Goal: Transaction & Acquisition: Purchase product/service

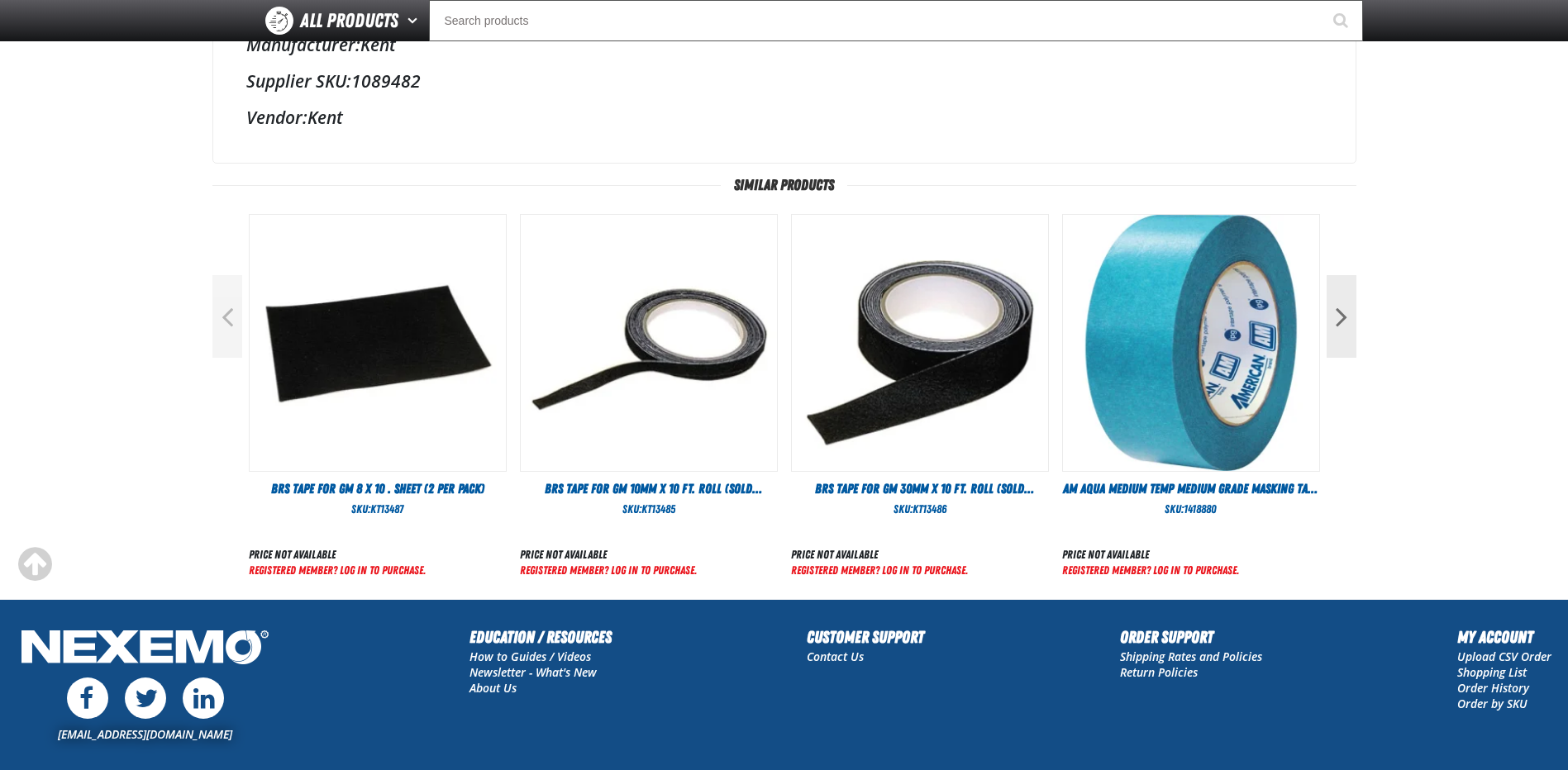
scroll to position [689, 0]
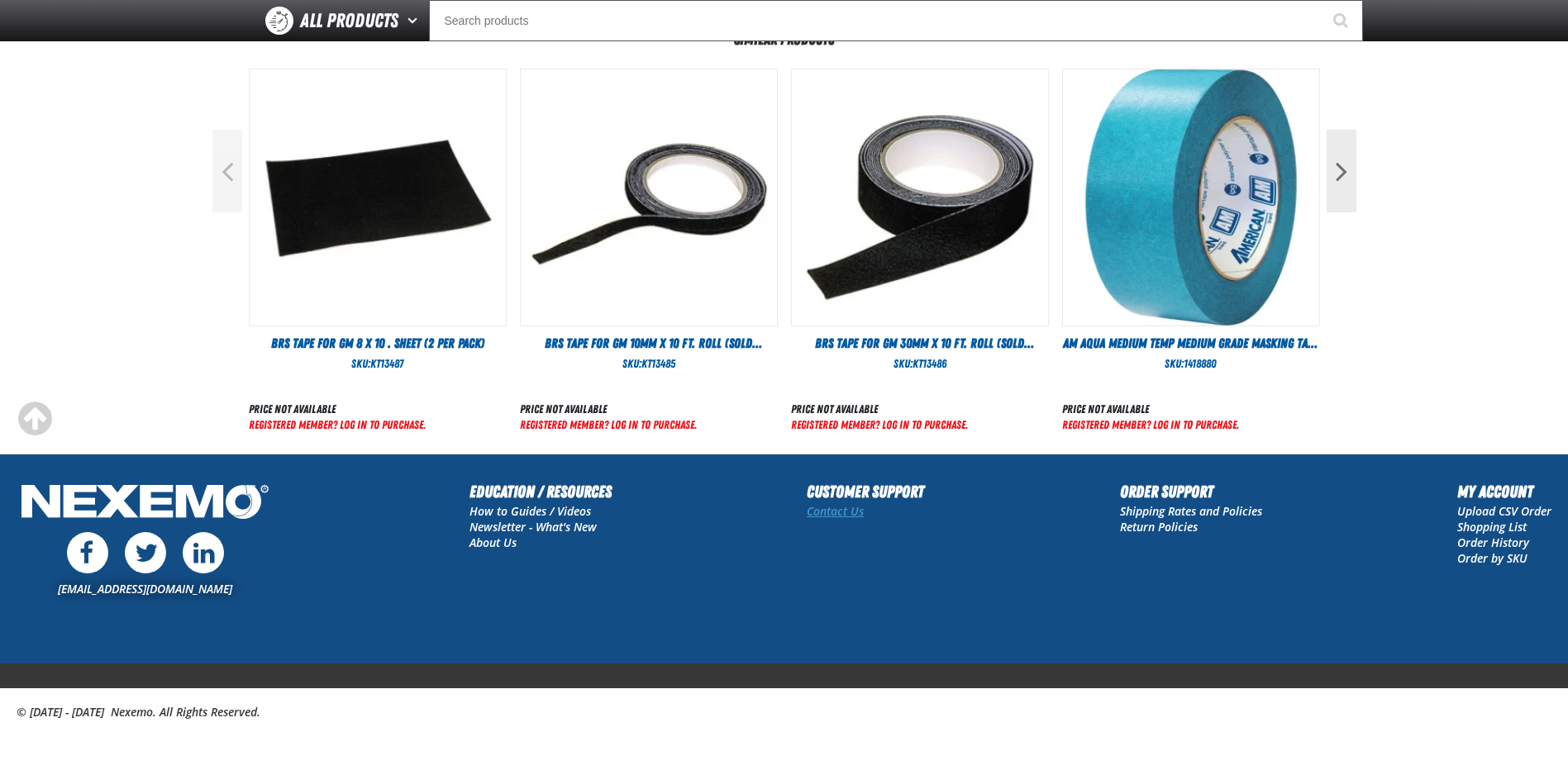
click at [846, 514] on link "Contact Us" at bounding box center [835, 511] width 57 height 16
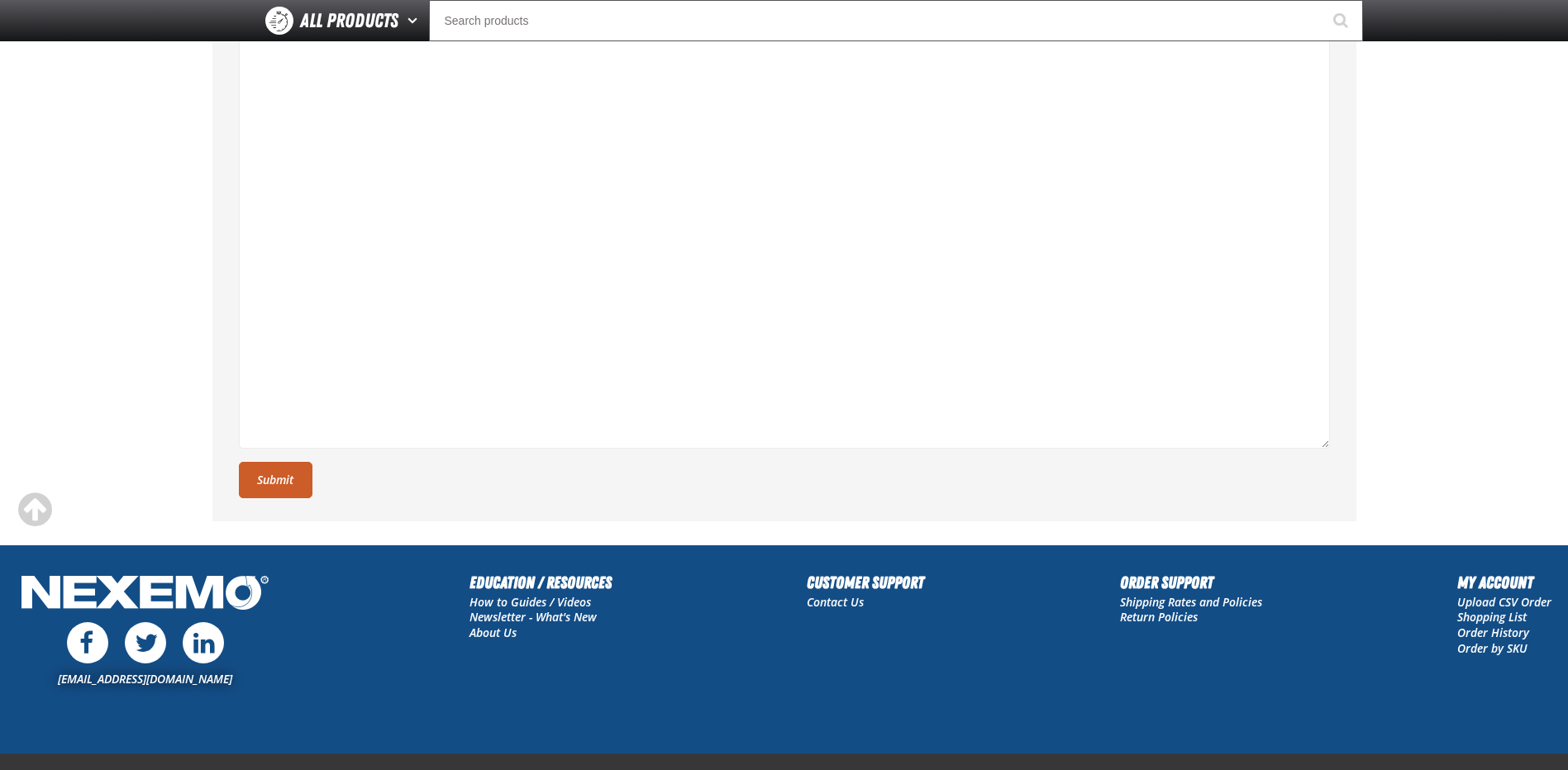
scroll to position [584, 0]
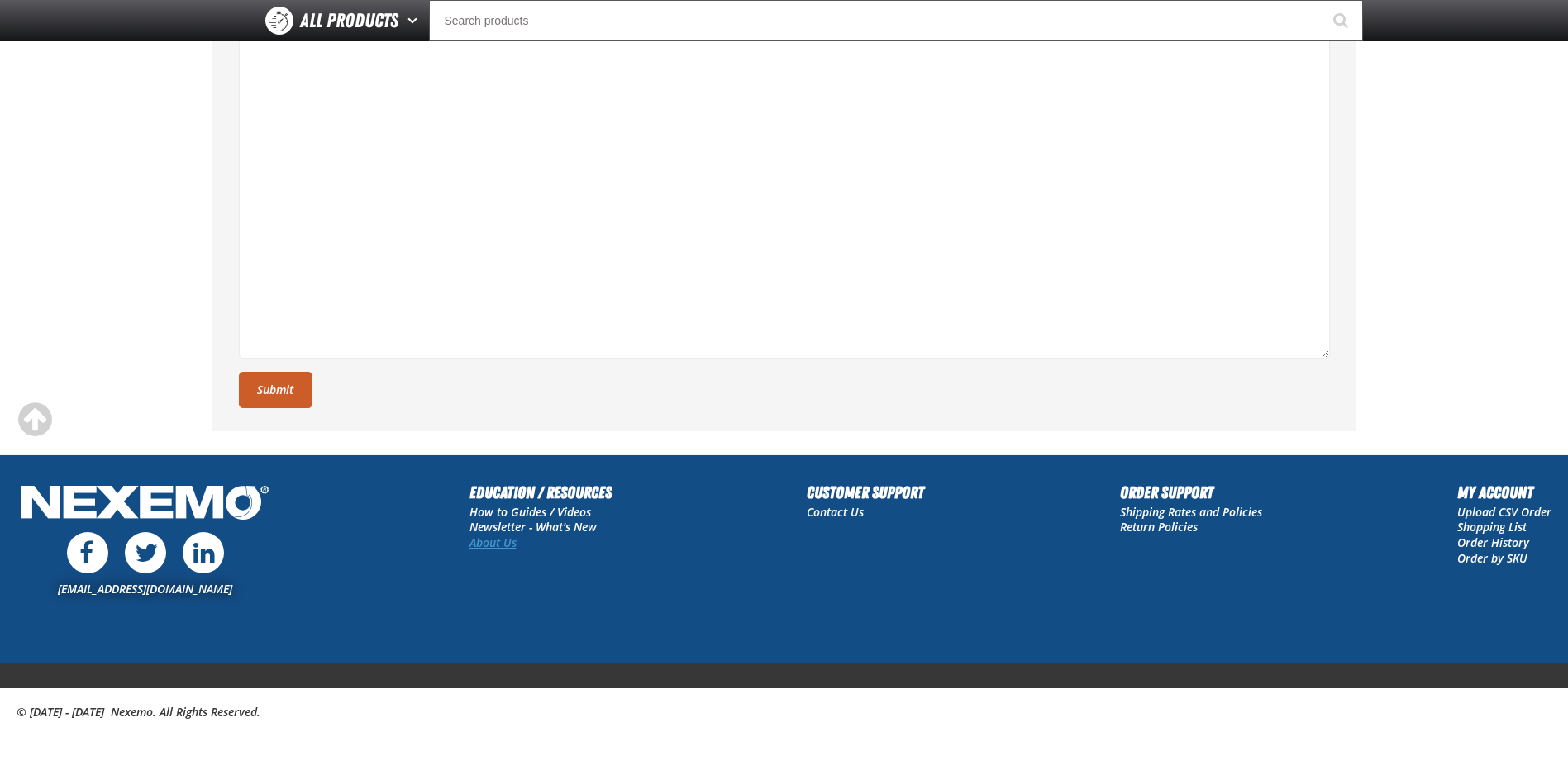
click at [497, 538] on link "About Us" at bounding box center [493, 542] width 47 height 16
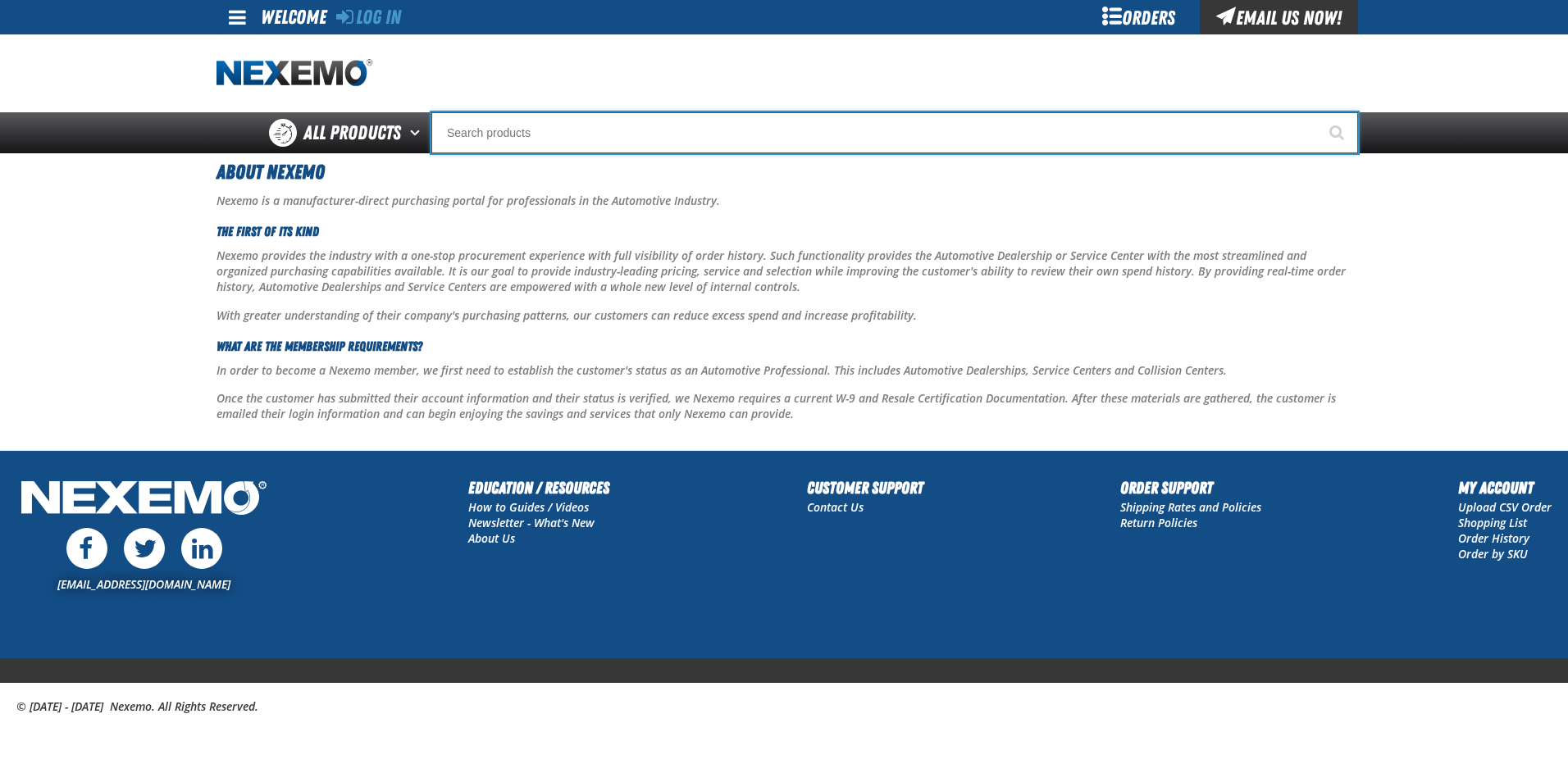
click at [542, 131] on input "Search" at bounding box center [895, 132] width 927 height 41
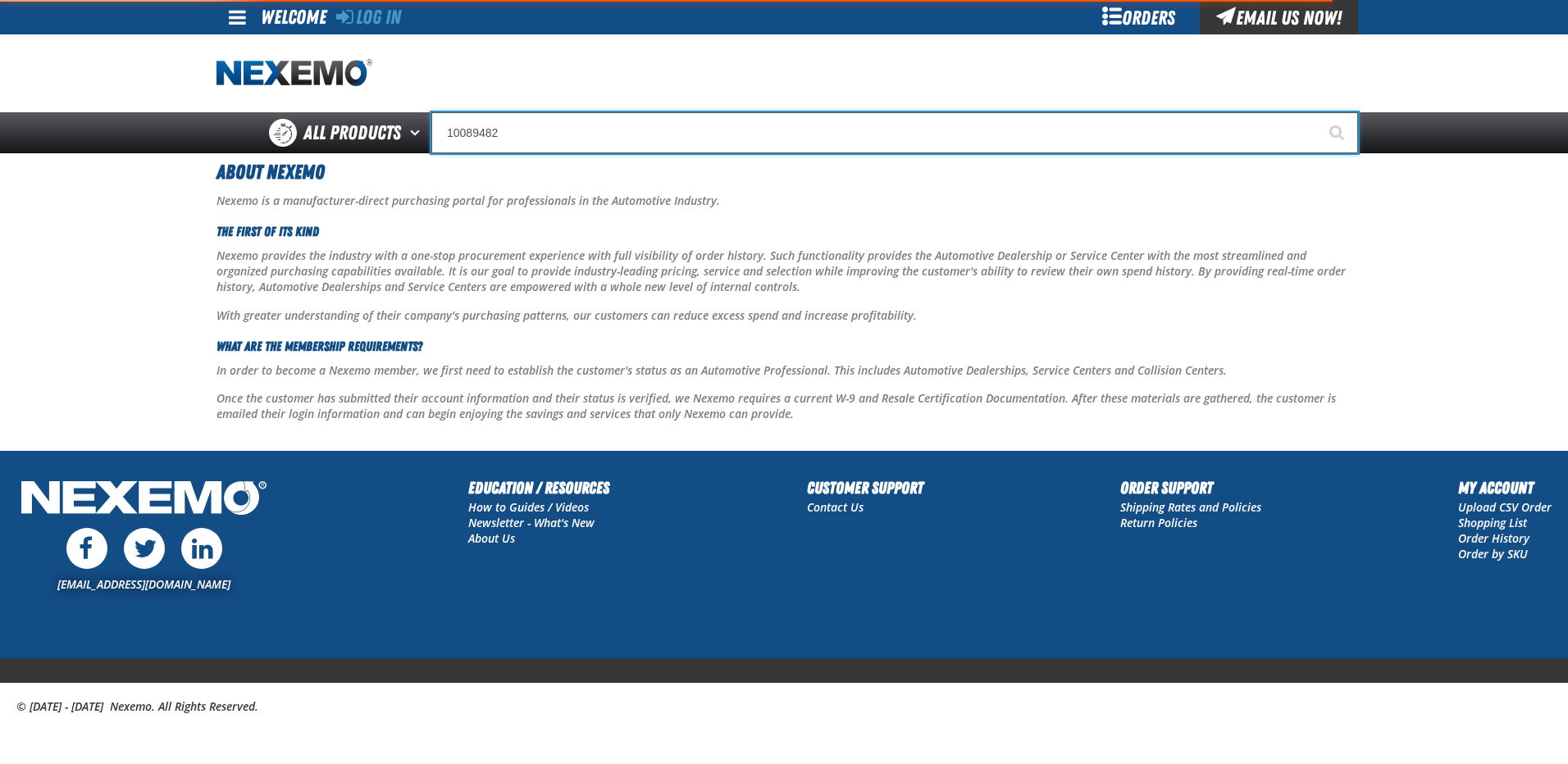
type input "10089482"
click at [1317, 112] on button "Start Searching" at bounding box center [1337, 132] width 41 height 41
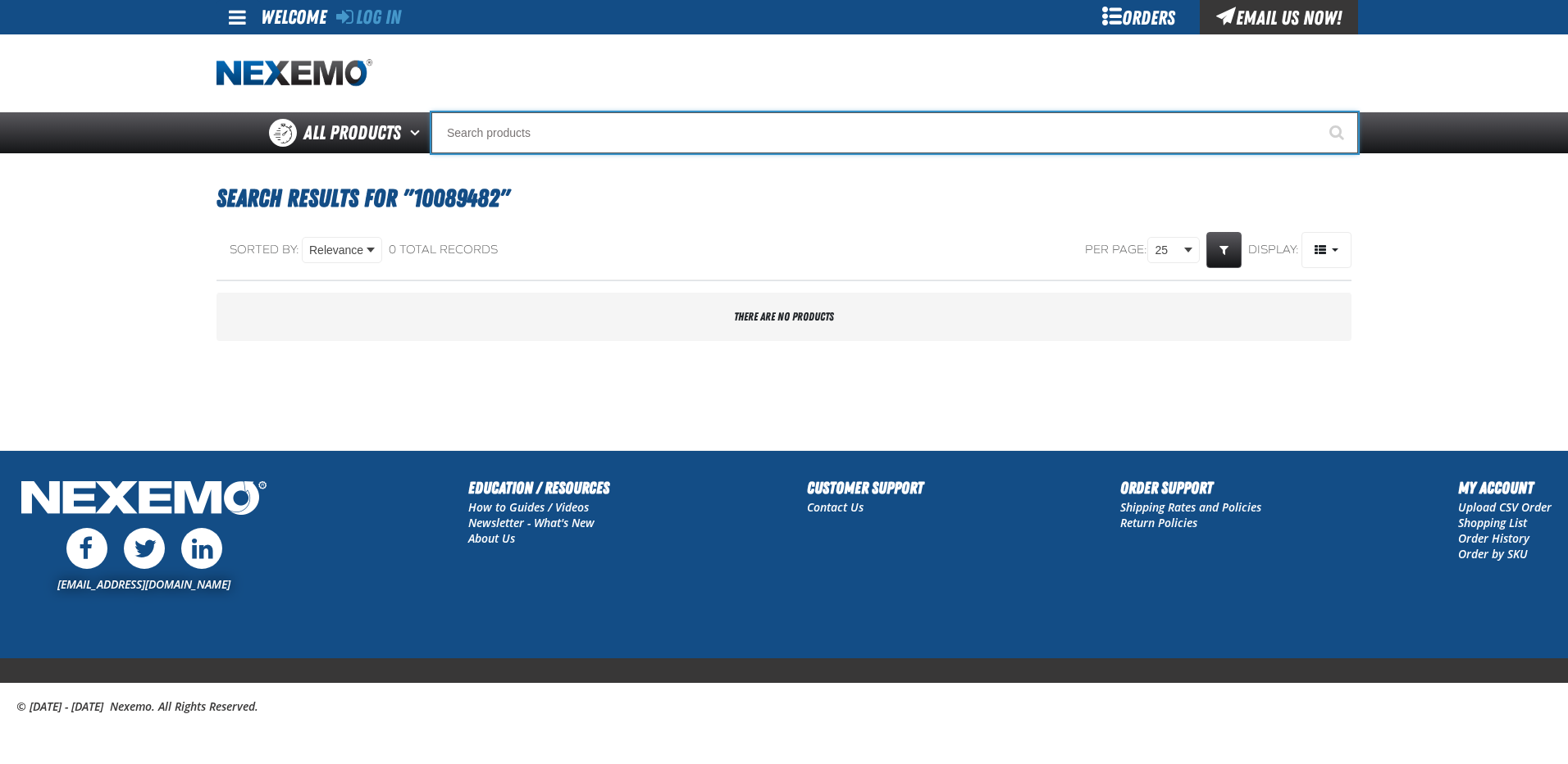
click at [494, 133] on input "Search" at bounding box center [895, 132] width 927 height 41
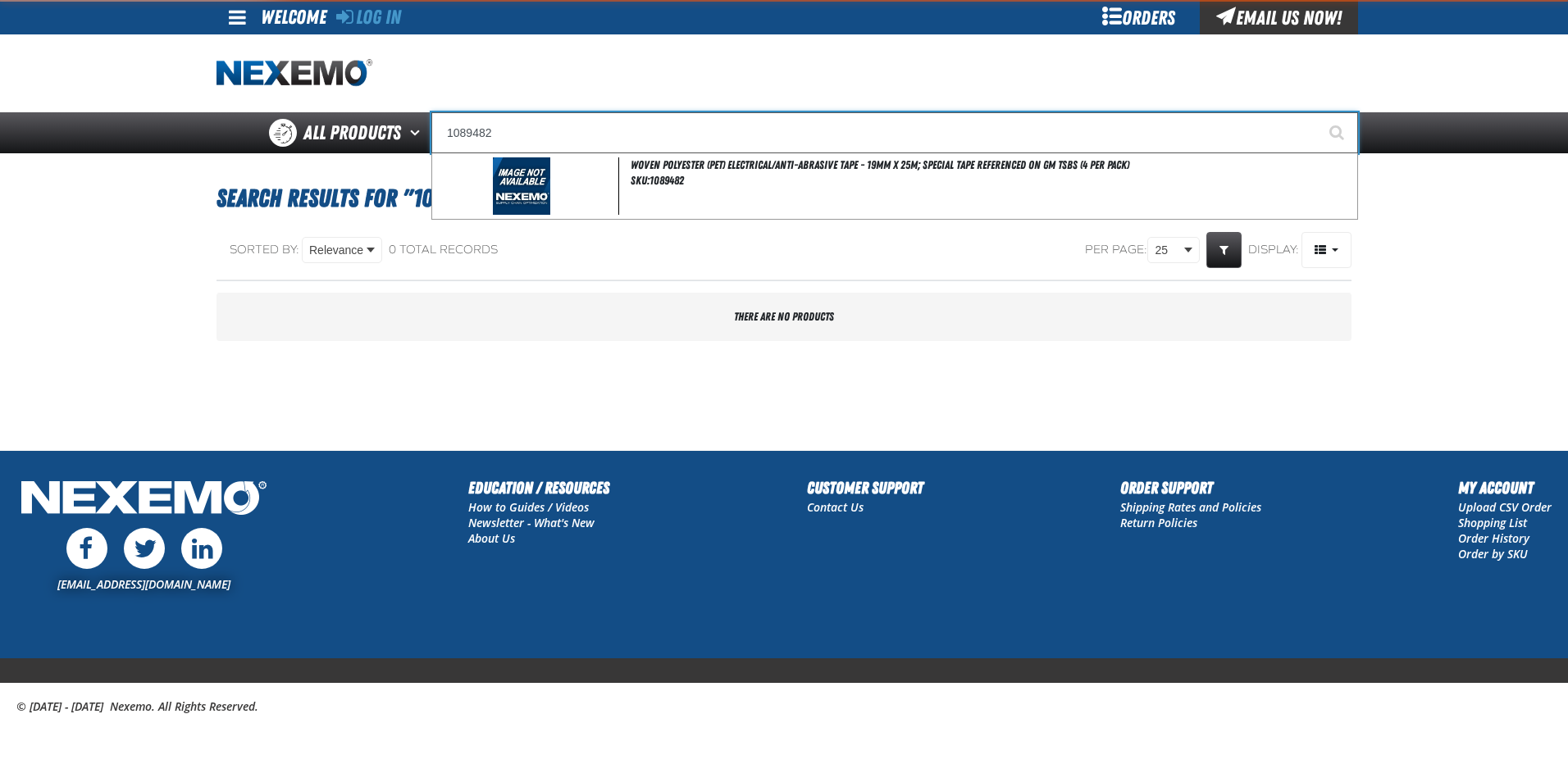
type input "1089482"
click at [1317, 112] on button "Start Searching" at bounding box center [1337, 132] width 41 height 41
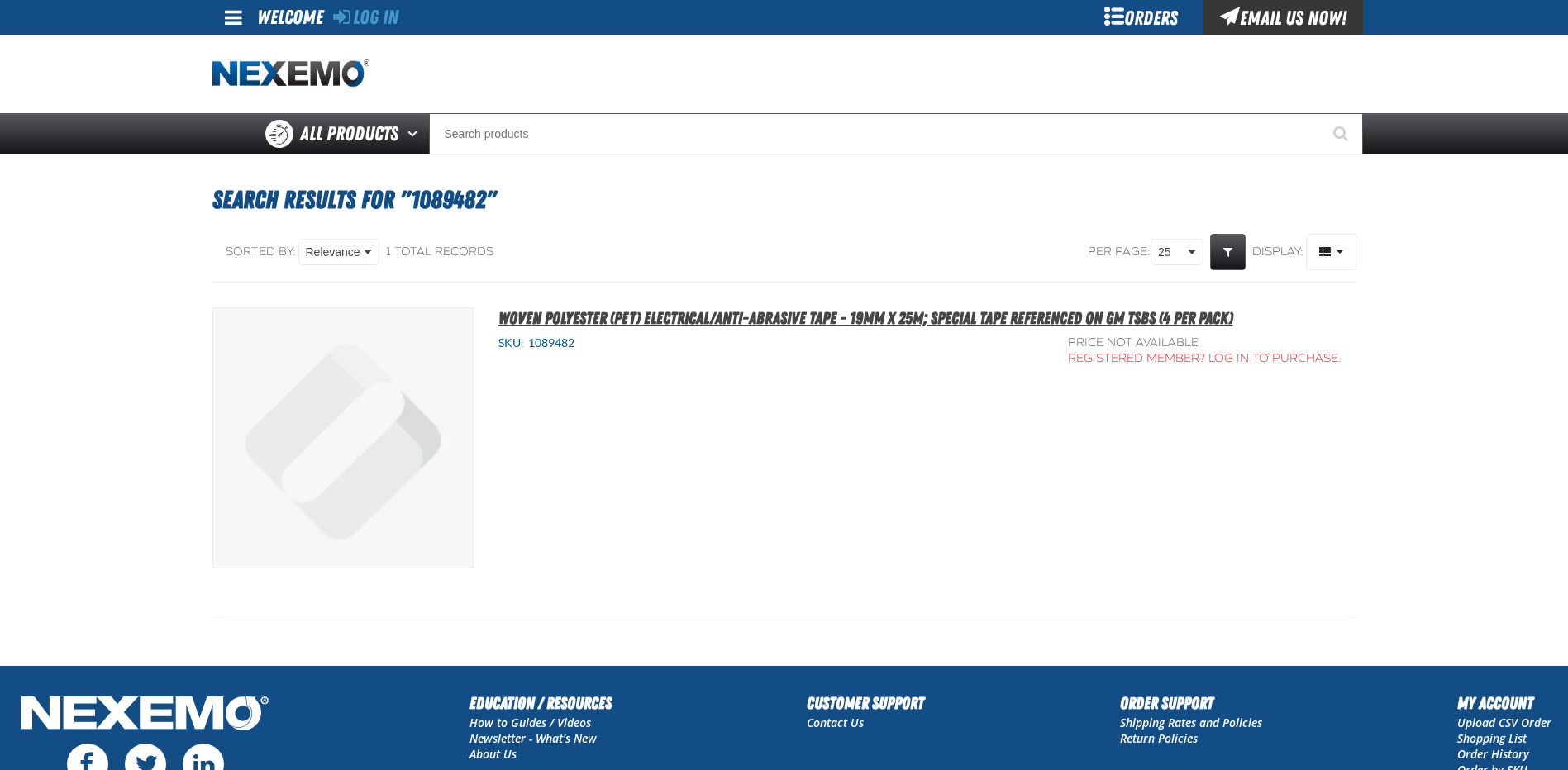
click at [1053, 323] on span "Woven Polyester (PET) Electrical/Anti-Abrasive Tape - 19mm x 25M; Special Tape …" at bounding box center [866, 318] width 735 height 19
